Goal: Check status

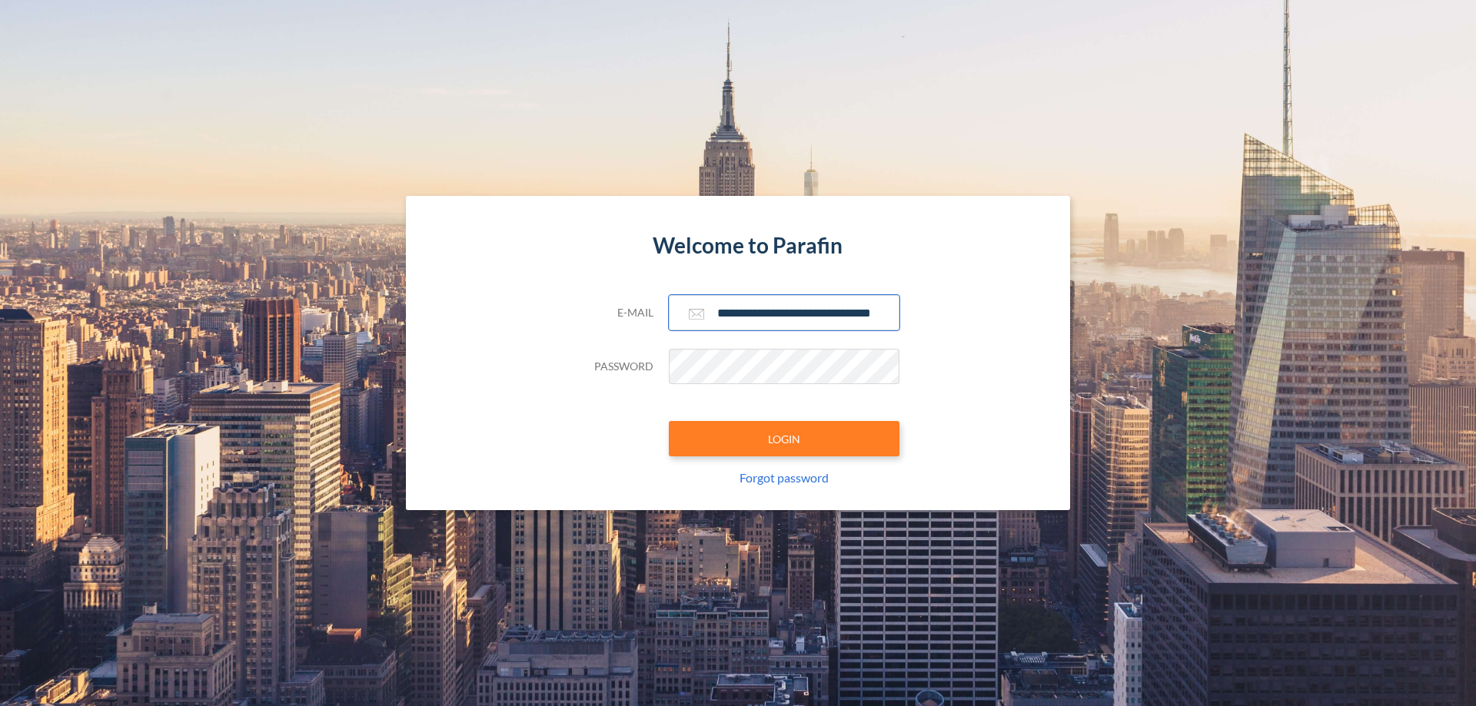
type input "**********"
click at [784, 439] on button "LOGIN" at bounding box center [784, 438] width 231 height 35
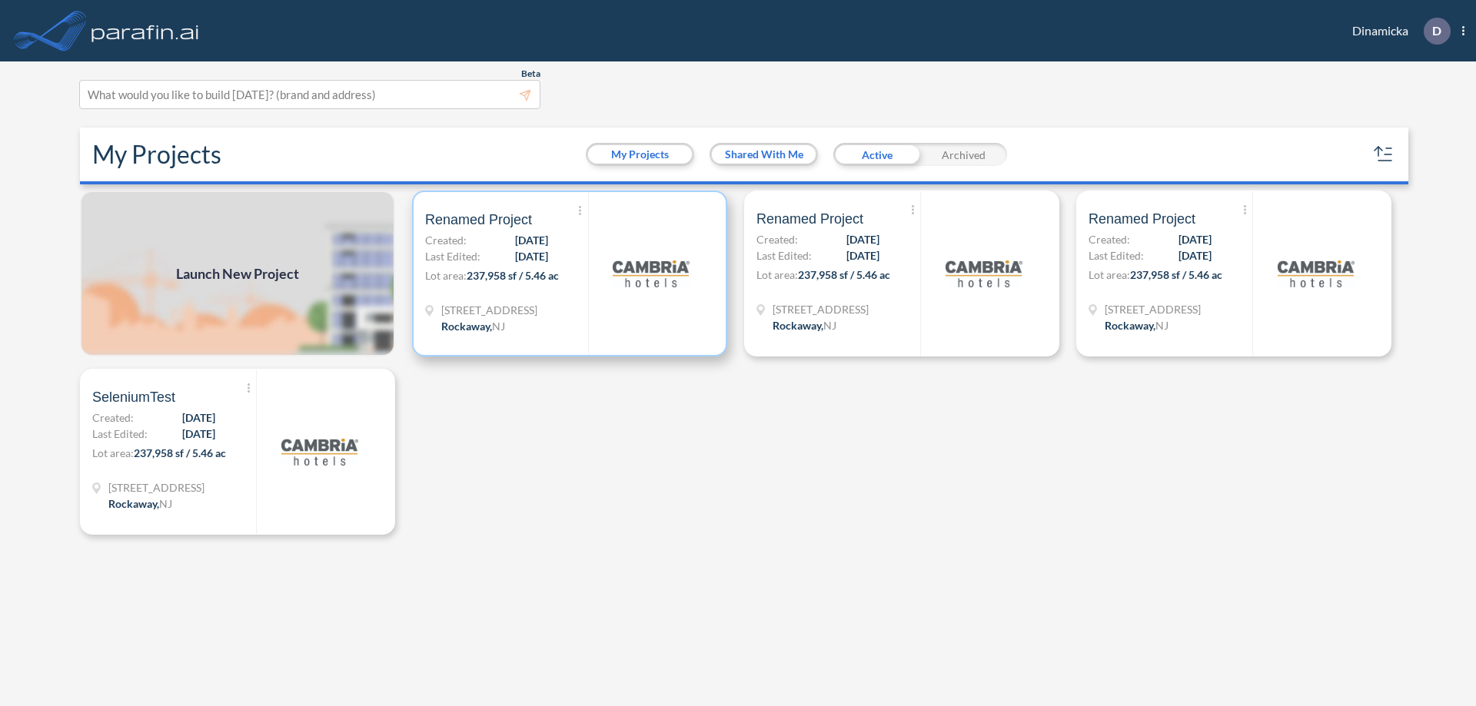
scroll to position [4, 0]
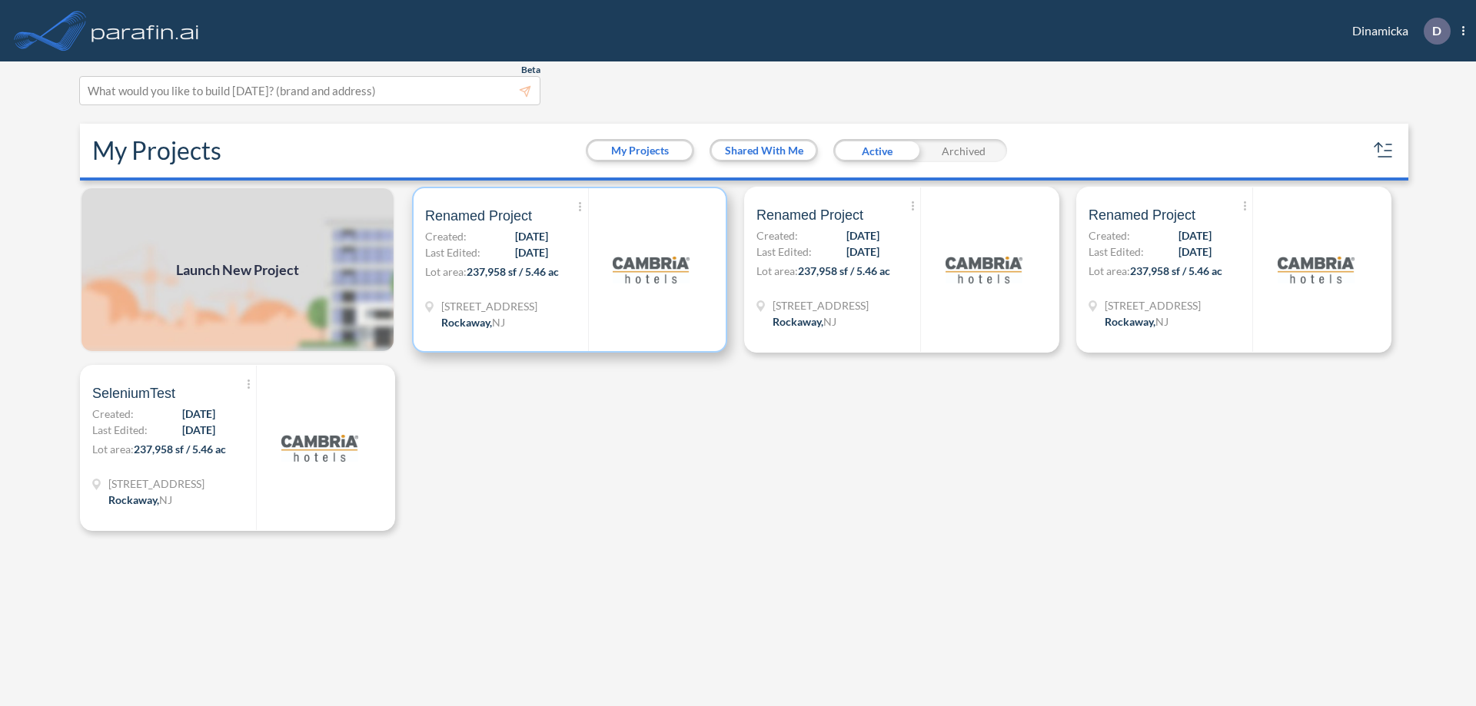
click at [570, 270] on p "Lot area: 237,958 sf / 5.46 ac" at bounding box center [506, 275] width 163 height 22
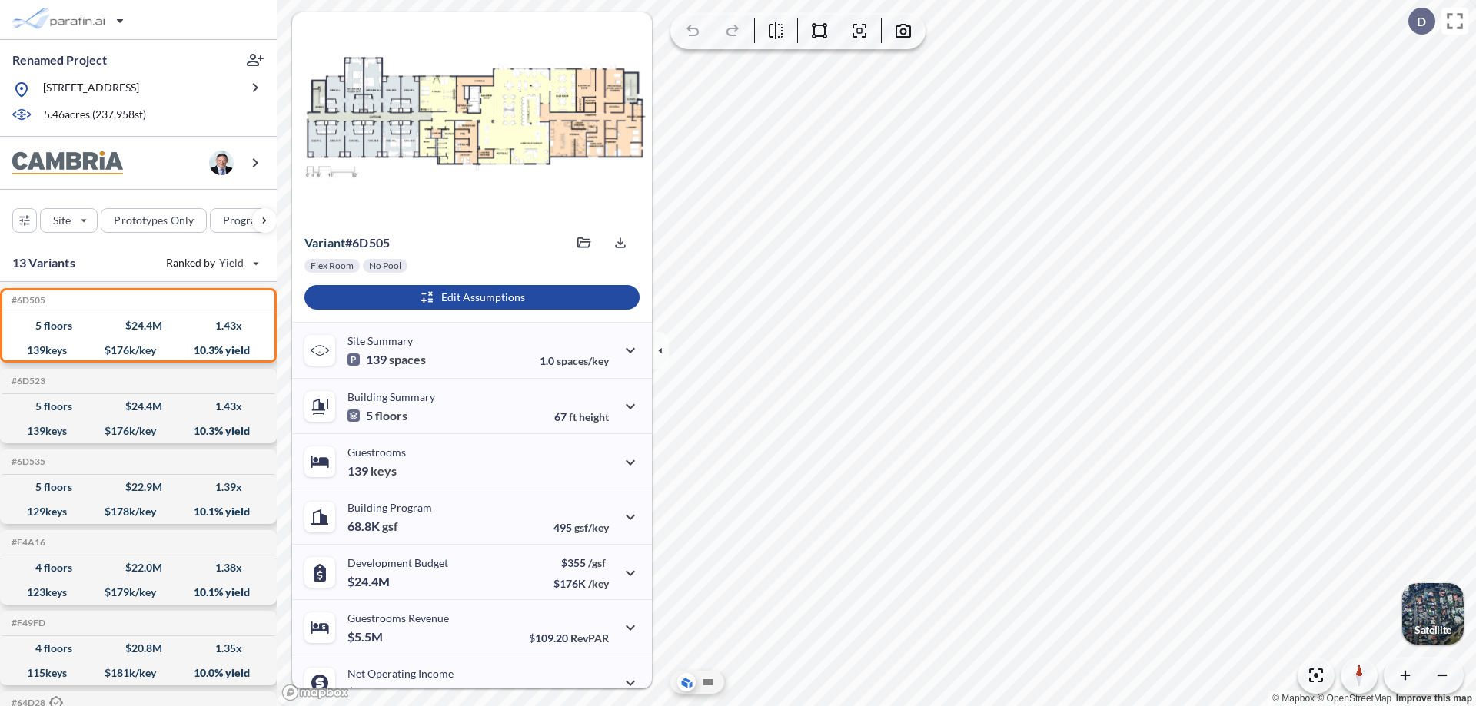
scroll to position [78, 0]
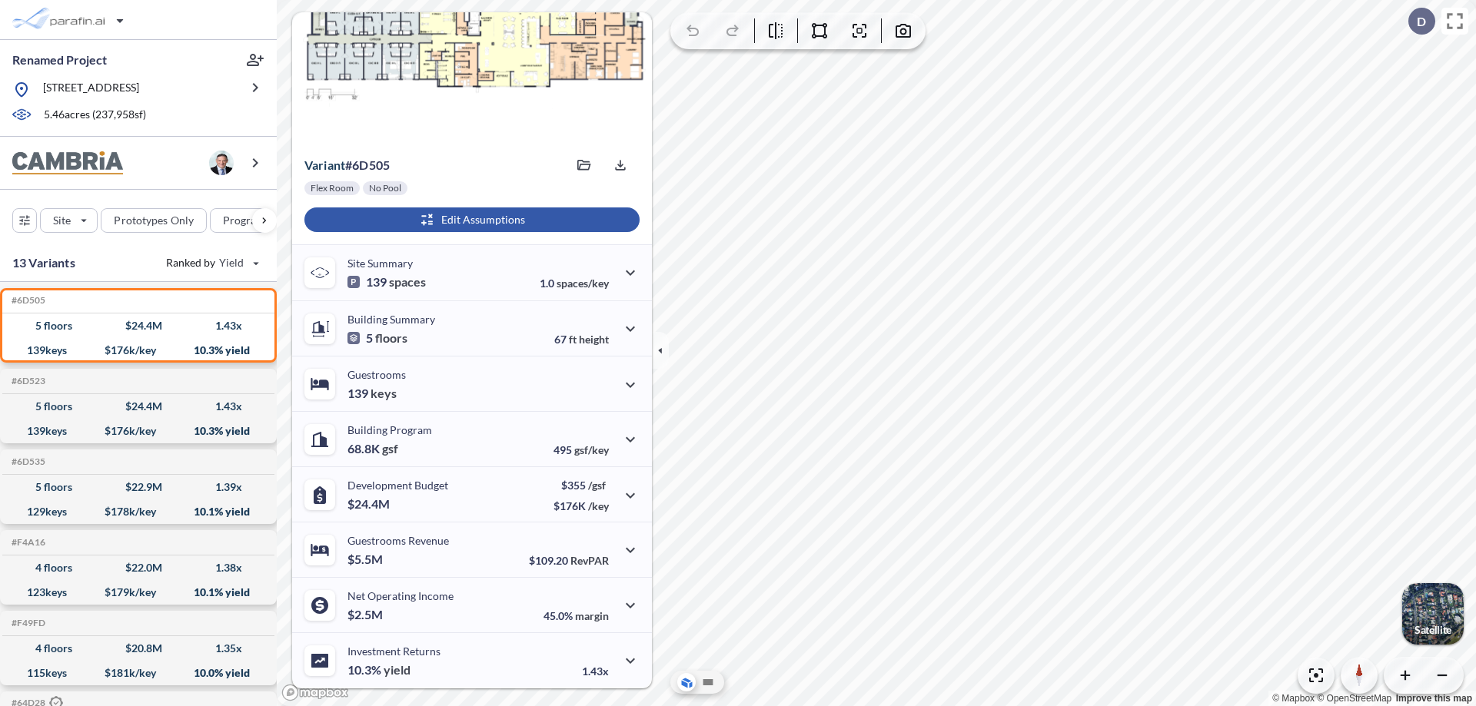
click at [470, 220] on div "button" at bounding box center [471, 220] width 335 height 25
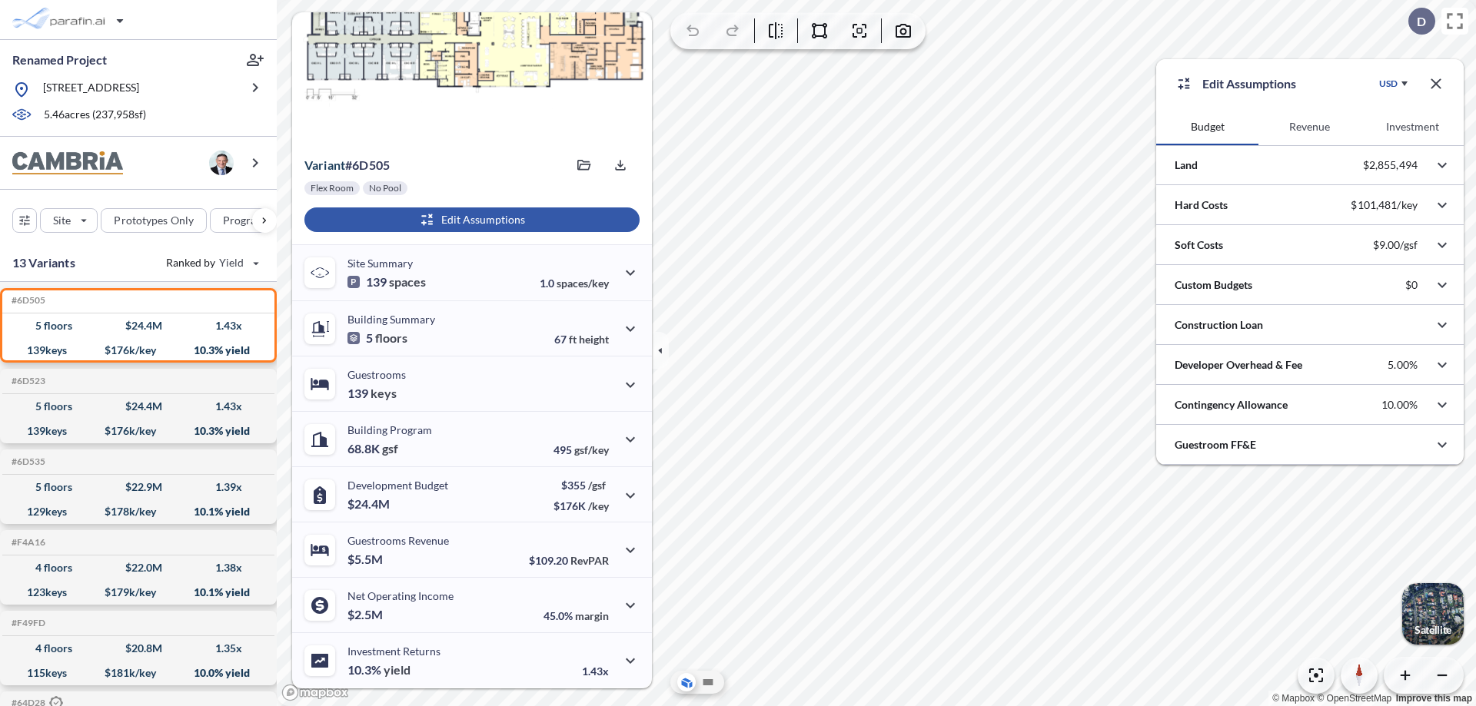
click at [1309, 127] on button "Revenue" at bounding box center [1309, 126] width 102 height 37
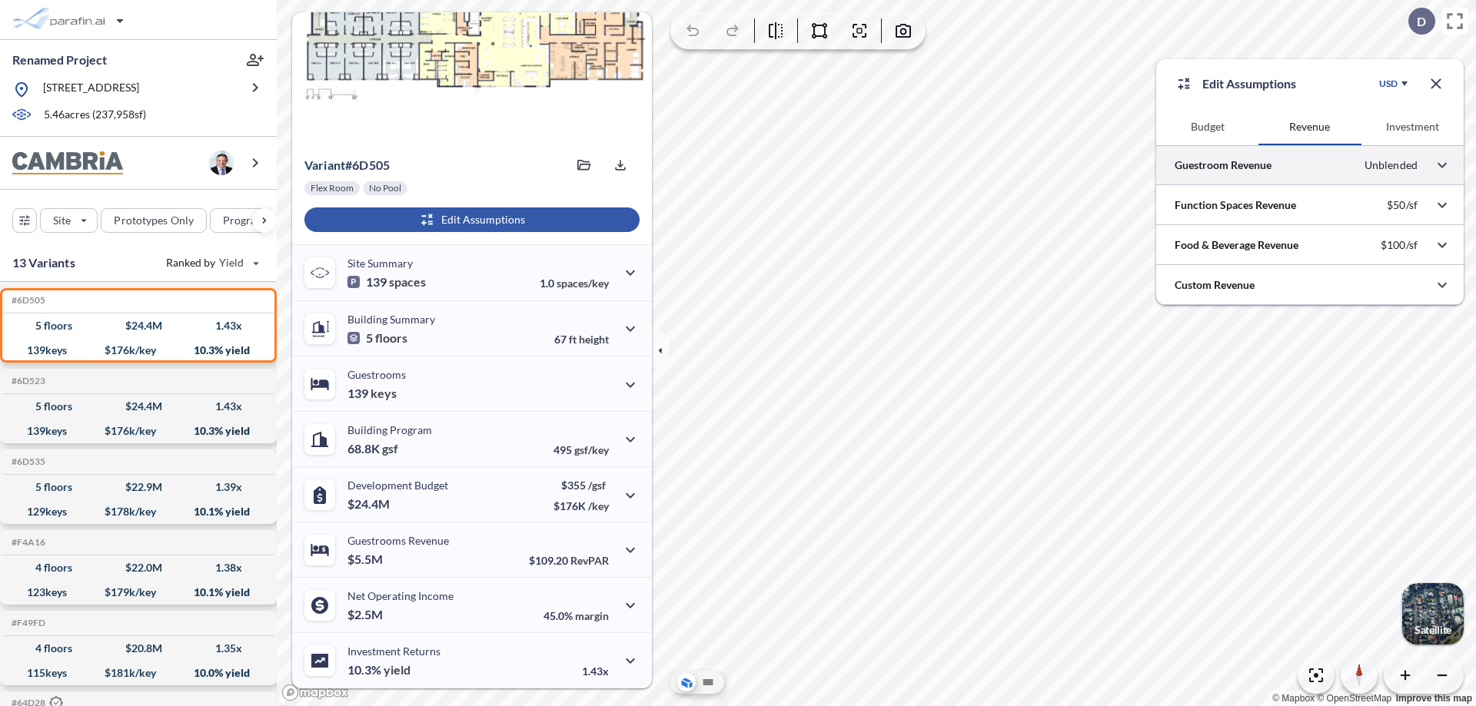
click at [1310, 165] on div at bounding box center [1309, 164] width 307 height 39
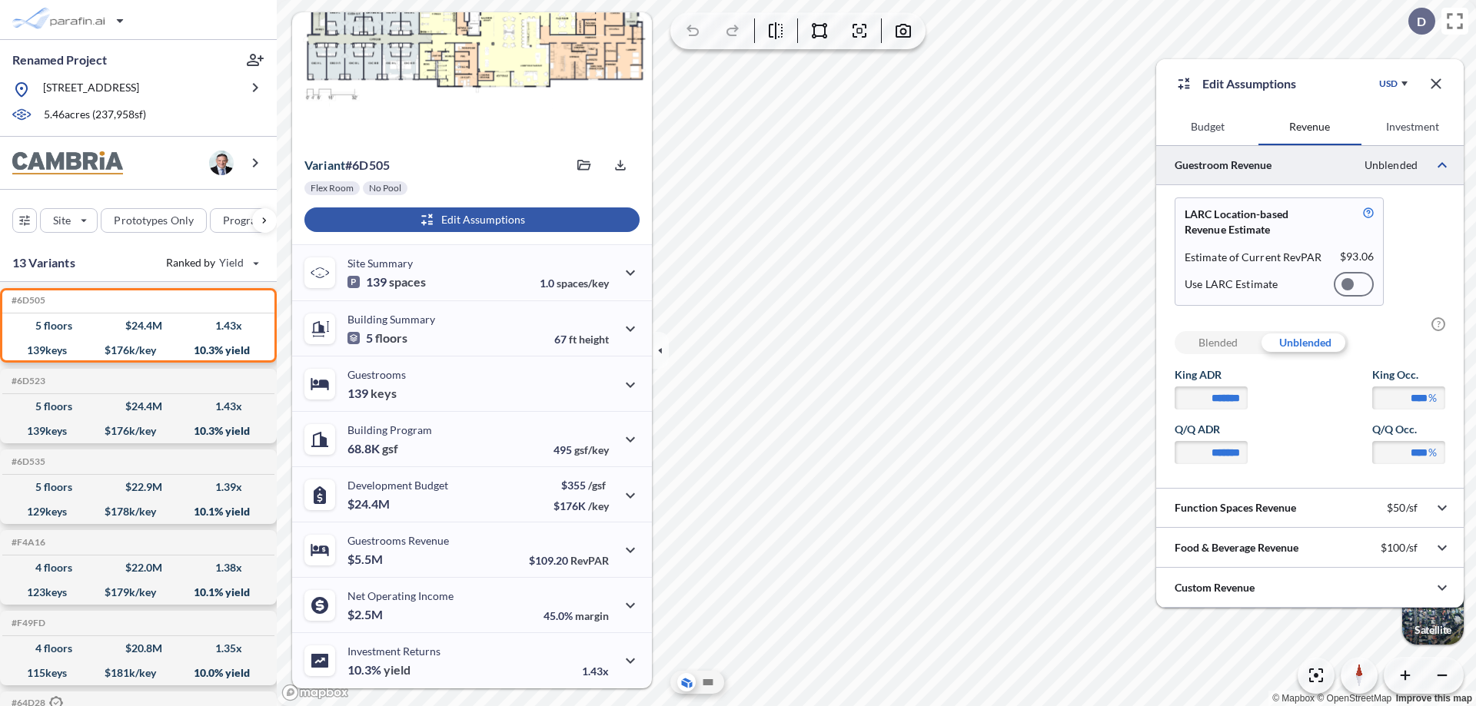
click at [1353, 284] on div at bounding box center [1354, 284] width 40 height 25
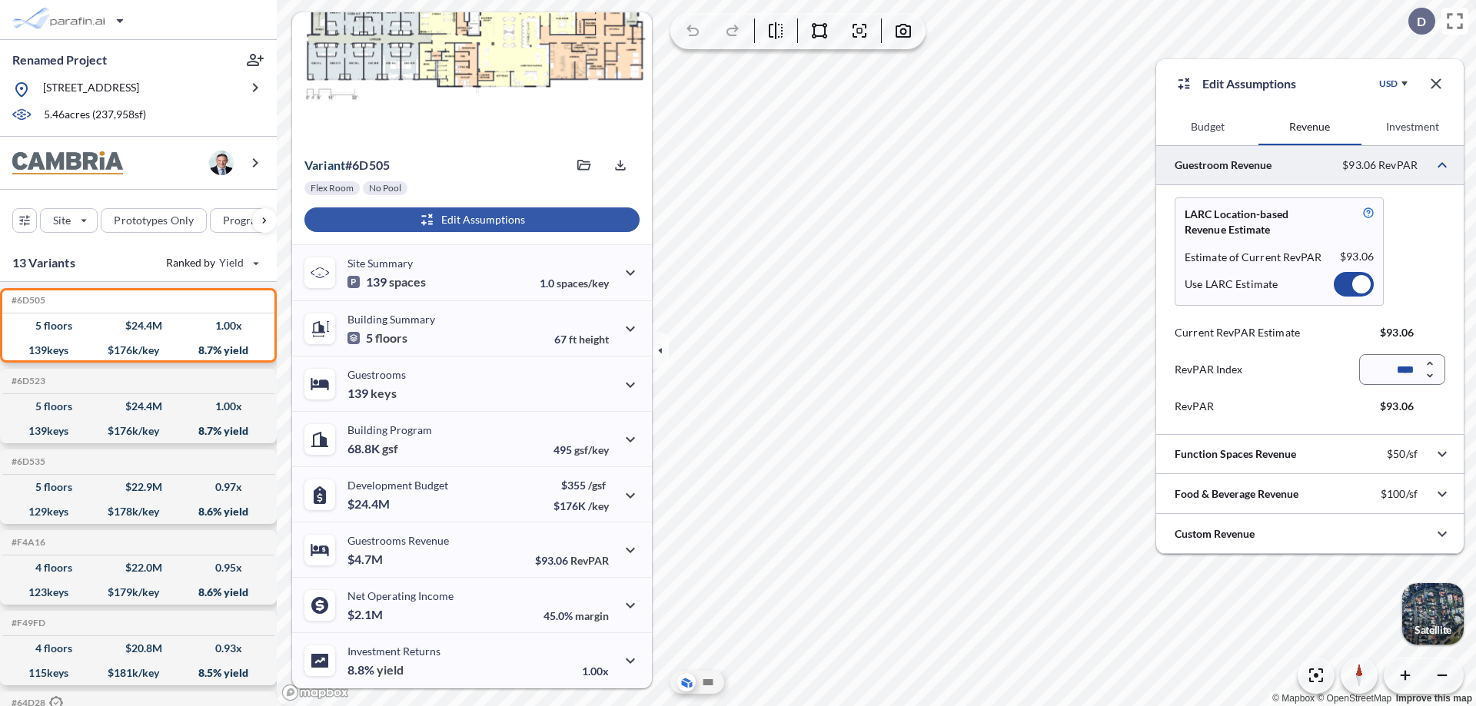
scroll to position [68, 0]
